Goal: Information Seeking & Learning: Understand process/instructions

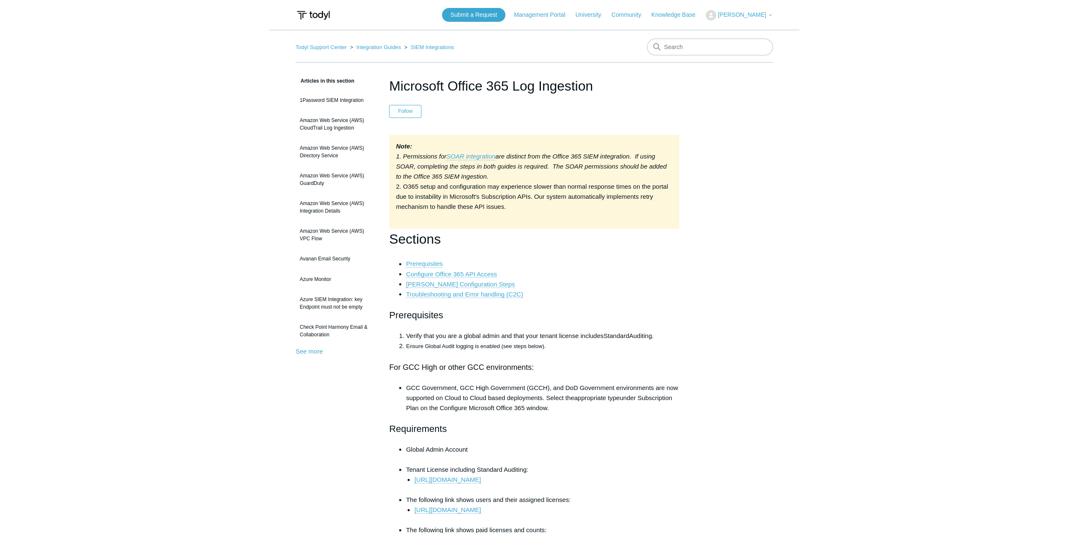
scroll to position [84, 0]
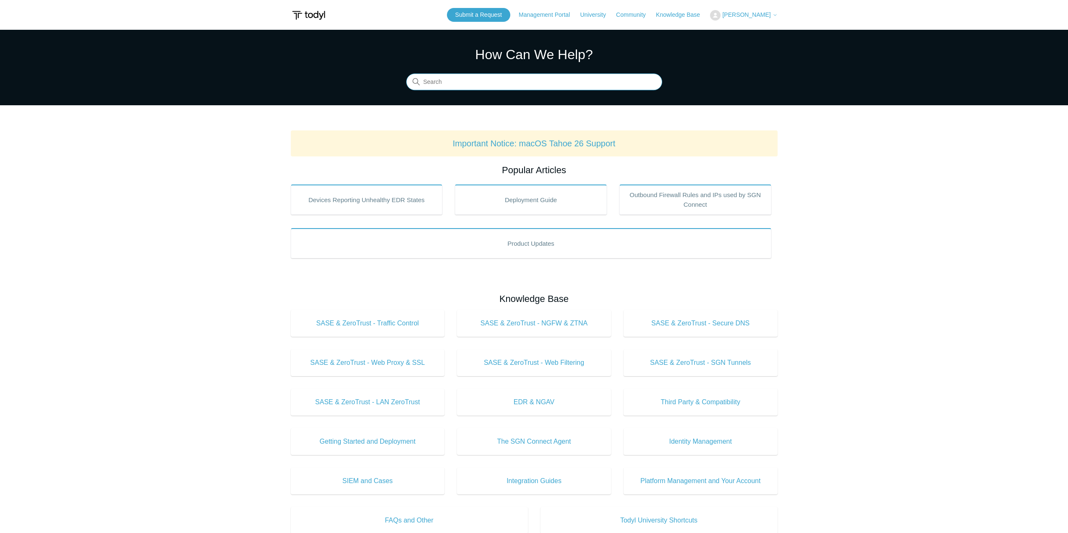
click at [535, 79] on input "Search" at bounding box center [534, 82] width 256 height 17
type input "artifacts"
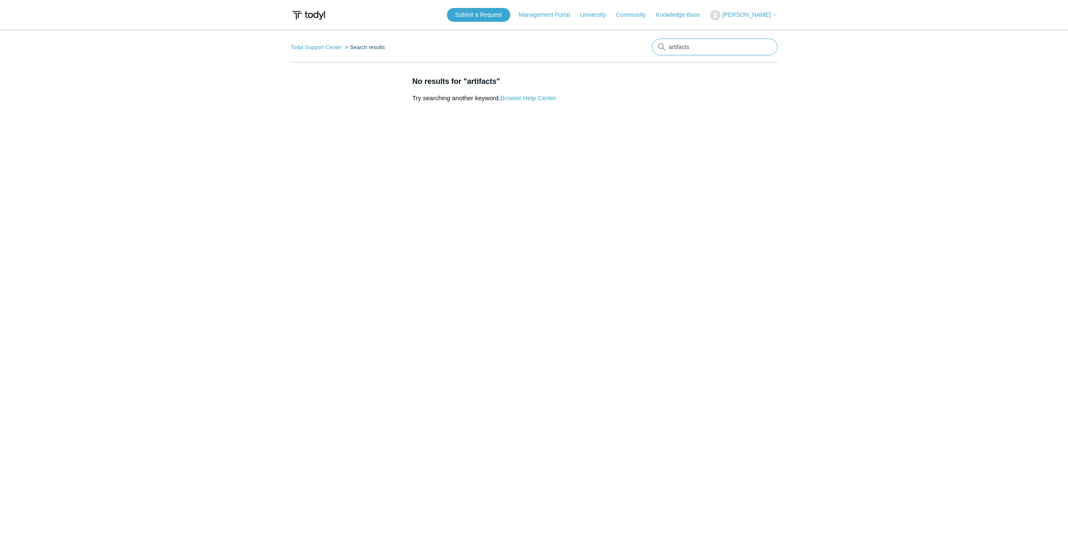
click at [712, 52] on input "artifacts" at bounding box center [715, 47] width 126 height 17
type input "mac"
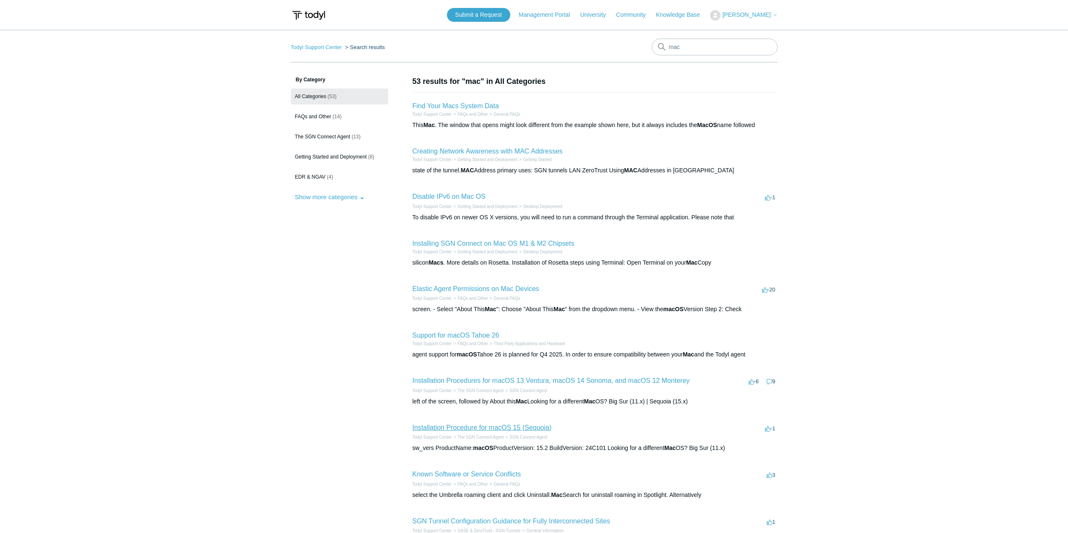
click at [501, 425] on link "Installation Procedure for macOS 15 (Sequoia)" at bounding box center [482, 427] width 139 height 7
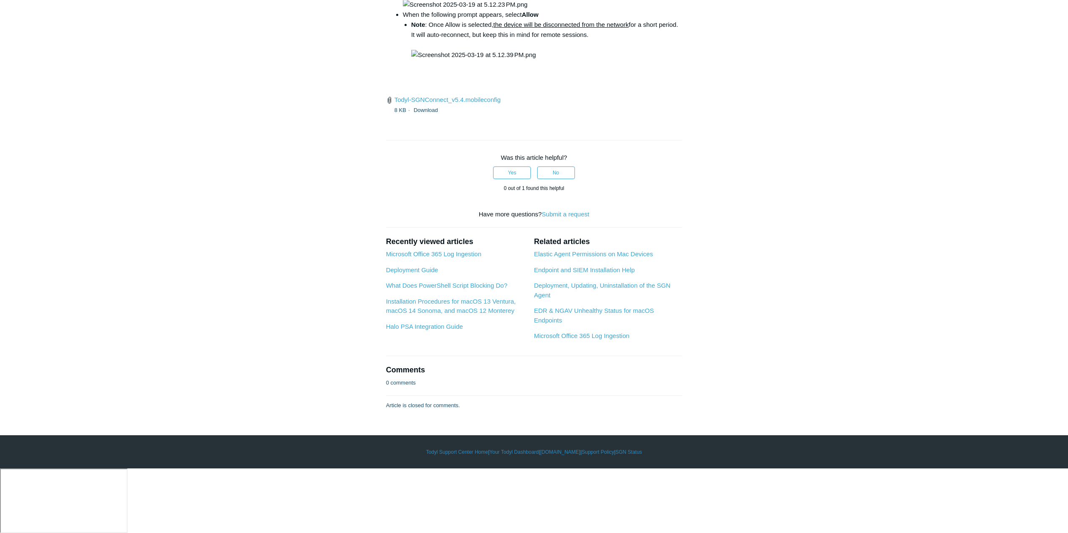
scroll to position [1679, 0]
